Goal: Check status

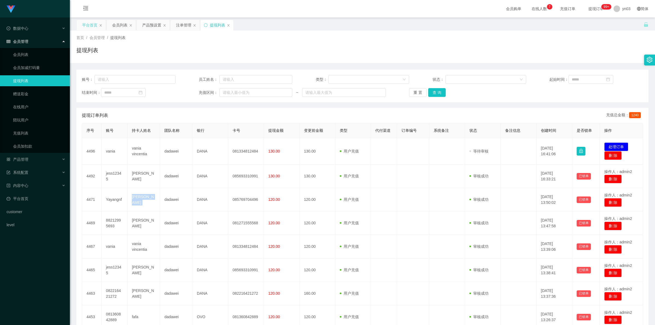
click at [85, 29] on div "平台首页" at bounding box center [89, 25] width 15 height 10
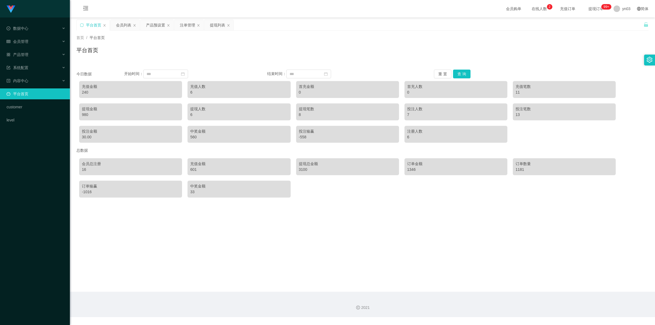
click at [88, 94] on div "240" at bounding box center [130, 93] width 97 height 6
click at [84, 91] on div "240" at bounding box center [130, 93] width 97 height 6
copy div "240"
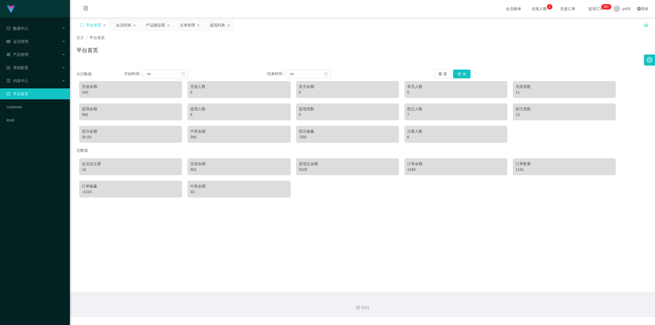
click at [87, 115] on div "980" at bounding box center [130, 115] width 97 height 6
click at [170, 74] on input at bounding box center [165, 74] width 45 height 9
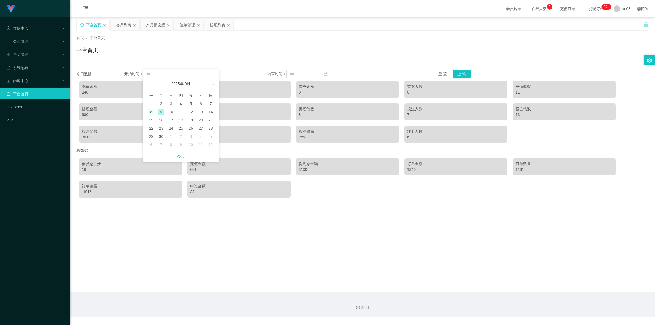
click at [152, 112] on div "8" at bounding box center [151, 112] width 7 height 7
type input "**********"
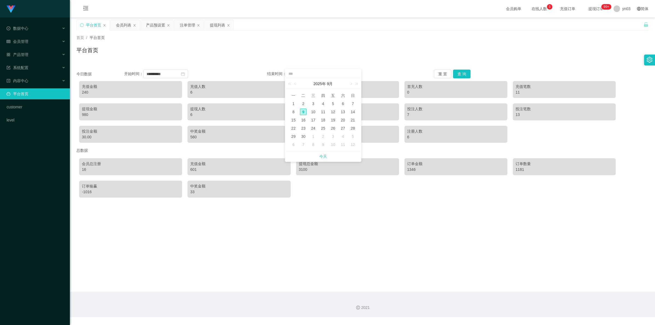
click at [302, 112] on div "9" at bounding box center [303, 112] width 7 height 7
type input "**********"
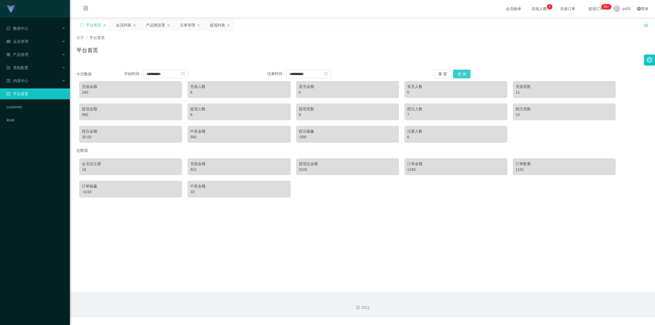
click at [457, 73] on button "查 询" at bounding box center [461, 74] width 17 height 9
